Goal: Information Seeking & Learning: Learn about a topic

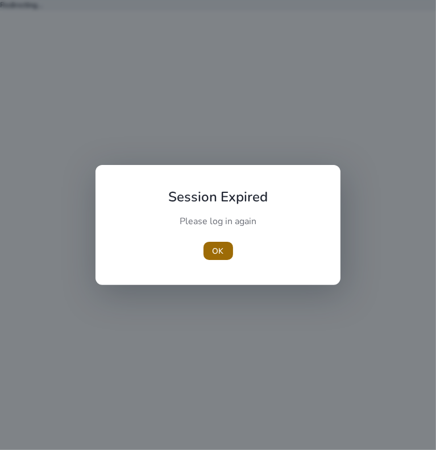
click at [212, 254] on span "button" at bounding box center [219, 250] width 30 height 27
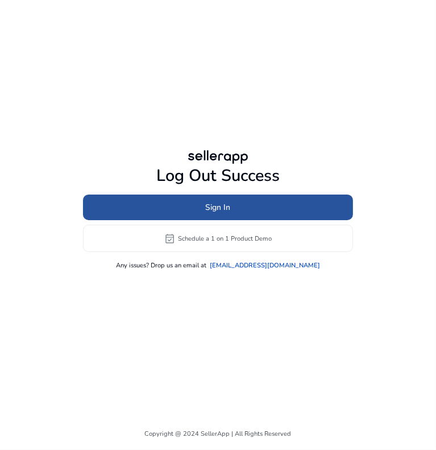
click at [219, 200] on span at bounding box center [218, 207] width 270 height 27
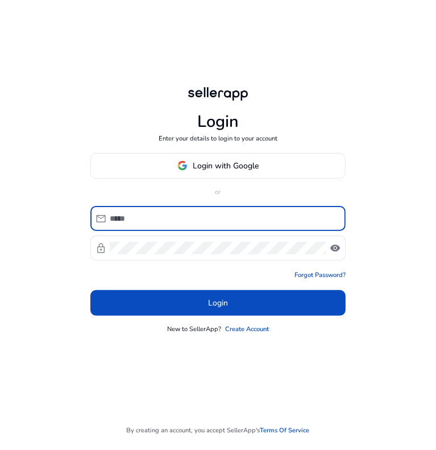
type input "**********"
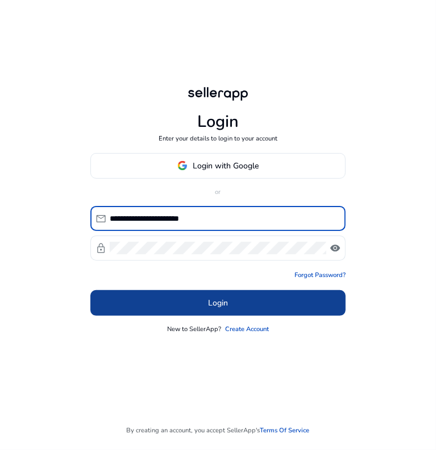
click at [202, 300] on span at bounding box center [217, 302] width 255 height 27
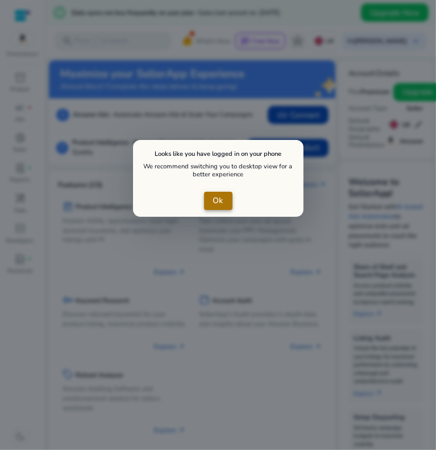
click at [211, 197] on span "close dialog" at bounding box center [218, 200] width 28 height 27
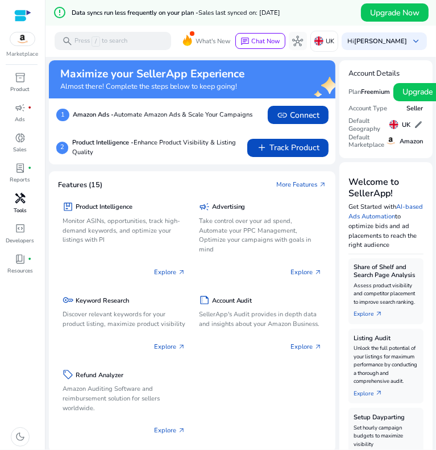
click at [17, 204] on span "handyman" at bounding box center [20, 198] width 11 height 11
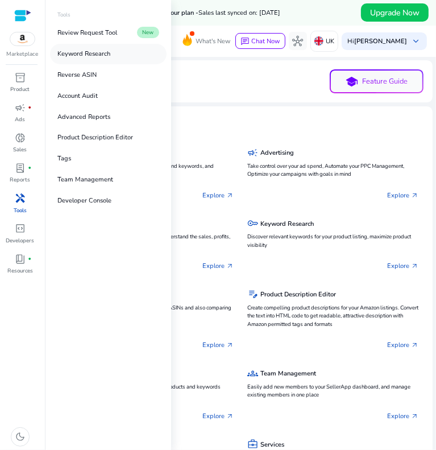
click at [79, 50] on p "Keyword Research" at bounding box center [83, 54] width 53 height 10
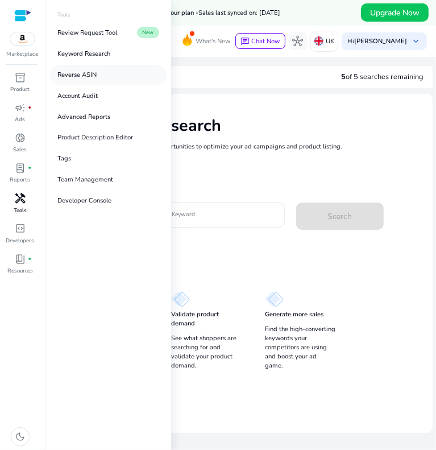
click at [73, 76] on p "Reverse ASIN" at bounding box center [76, 76] width 39 height 10
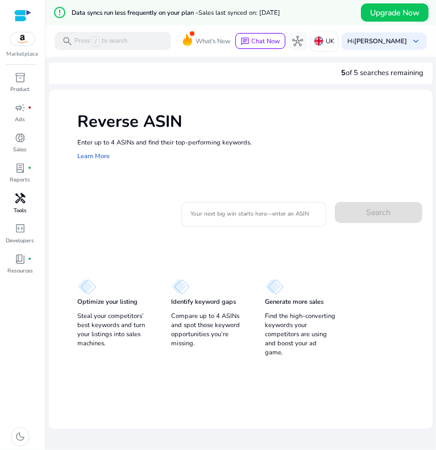
drag, startPoint x: 230, startPoint y: 180, endPoint x: 221, endPoint y: 216, distance: 36.8
click at [230, 181] on div "Reverse ASIN Enter up to 4 ASINs and find their top-performing keywords. Learn …" at bounding box center [240, 137] width 383 height 94
click at [221, 216] on input "Your next big win starts here—enter an ASIN" at bounding box center [254, 214] width 127 height 13
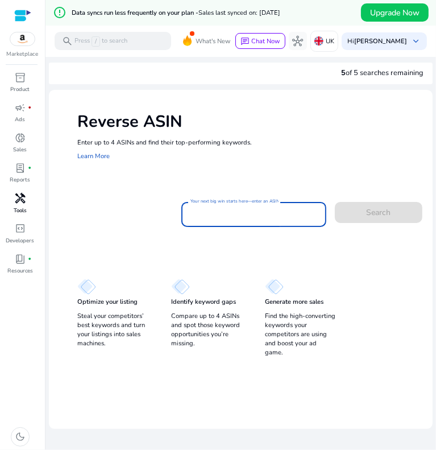
paste input "**********"
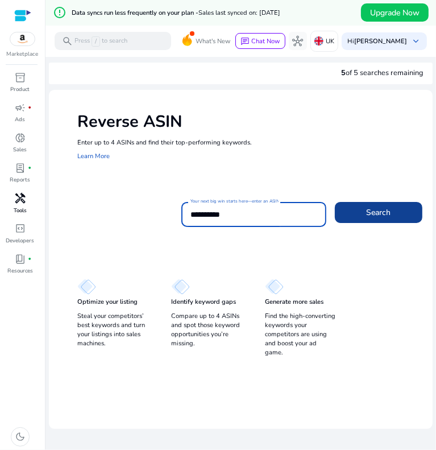
type input "**********"
click at [350, 206] on span at bounding box center [379, 212] width 88 height 27
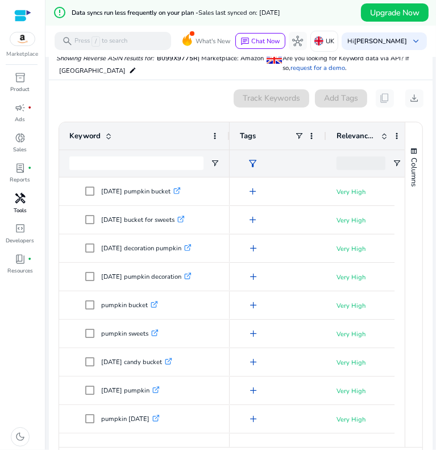
scroll to position [142, 0]
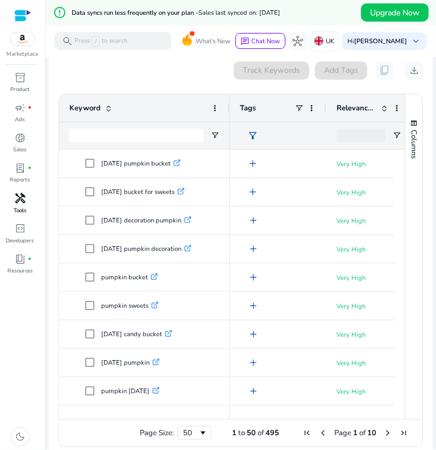
drag, startPoint x: 247, startPoint y: 413, endPoint x: 263, endPoint y: 415, distance: 16.0
click at [263, 415] on div at bounding box center [312, 414] width 164 height 10
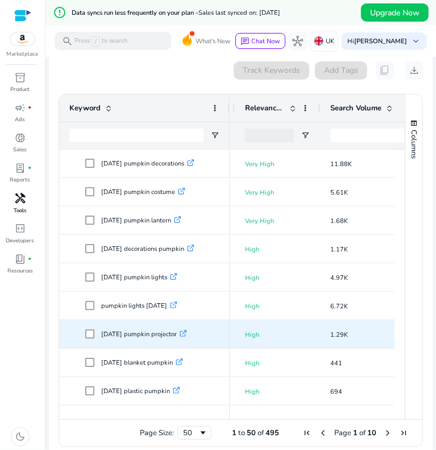
scroll to position [683, 0]
